Goal: Go to known website: Access a specific website the user already knows

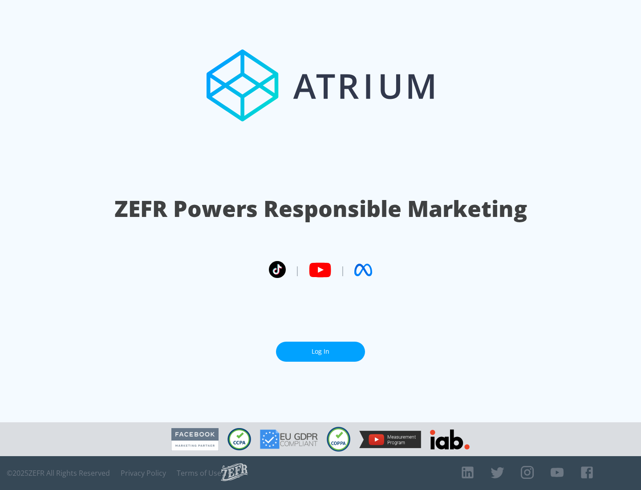
click at [321, 351] on link "Log In" at bounding box center [320, 352] width 89 height 20
